Goal: Transaction & Acquisition: Purchase product/service

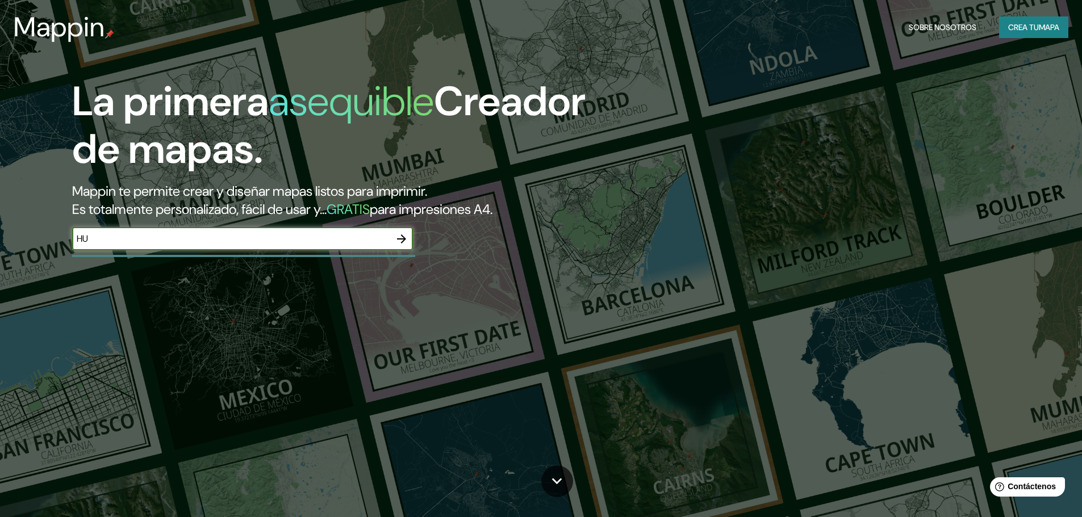
type input "H"
type input "JUNIN"
click at [405, 240] on icon "button" at bounding box center [402, 239] width 14 height 14
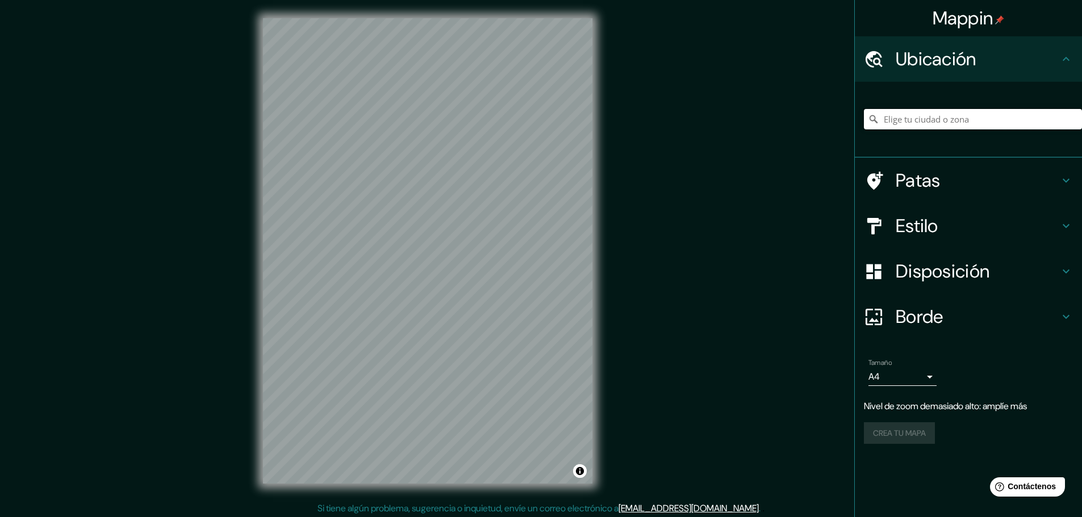
click at [947, 123] on input "Elige tu ciudad o zona" at bounding box center [973, 119] width 218 height 20
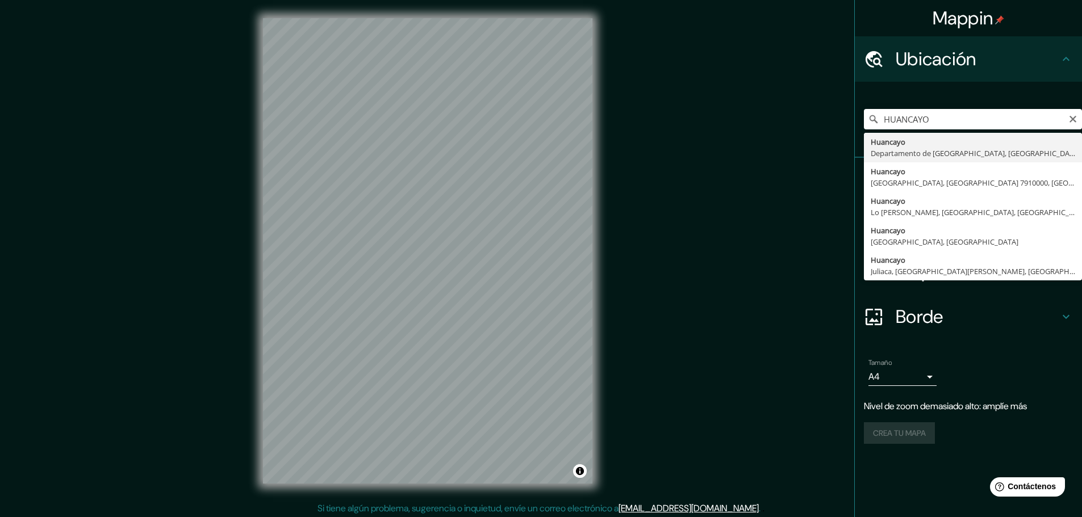
type input "Huancayo, [GEOGRAPHIC_DATA], [GEOGRAPHIC_DATA]"
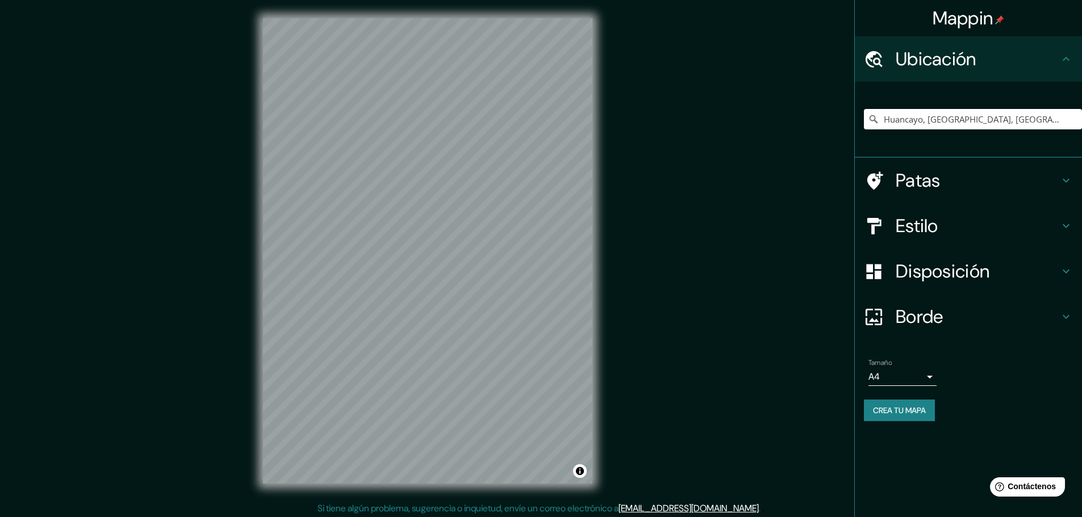
click at [931, 374] on body "Mappin Ubicación Huancayo, [GEOGRAPHIC_DATA], [GEOGRAPHIC_DATA] Patas Estilo Di…" at bounding box center [541, 258] width 1082 height 517
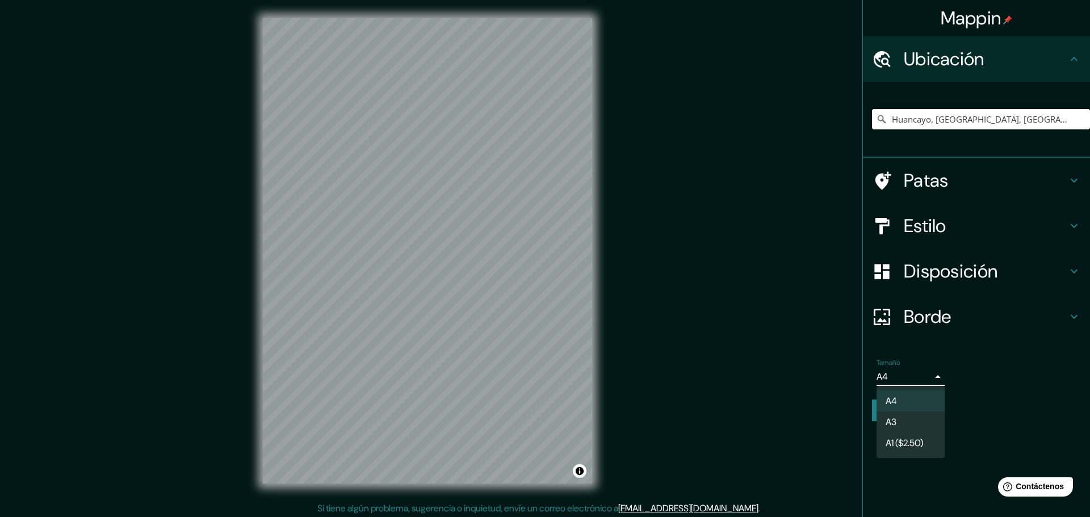
click at [910, 427] on li "A3" at bounding box center [911, 422] width 68 height 21
type input "a4"
